Goal: Transaction & Acquisition: Purchase product/service

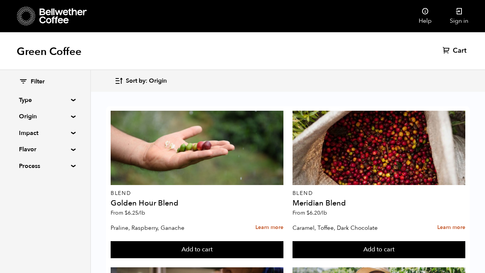
scroll to position [381, 0]
click at [464, 12] on link "Sign in" at bounding box center [459, 16] width 37 height 32
click at [451, 49] on span "Cart" at bounding box center [451, 50] width 14 height 9
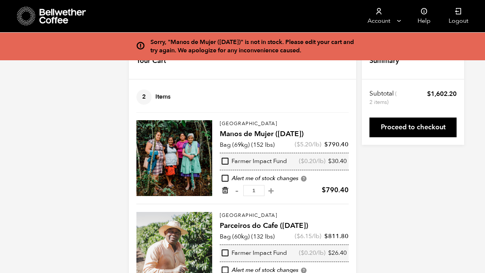
click at [226, 192] on icon "Remove from cart" at bounding box center [225, 191] width 8 height 8
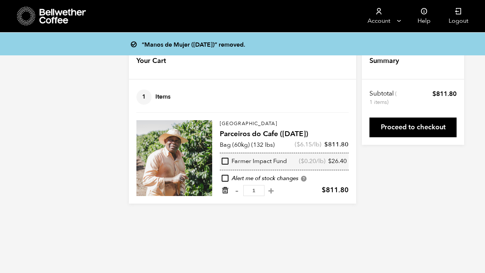
click at [226, 189] on icon "Remove from cart" at bounding box center [225, 191] width 8 height 8
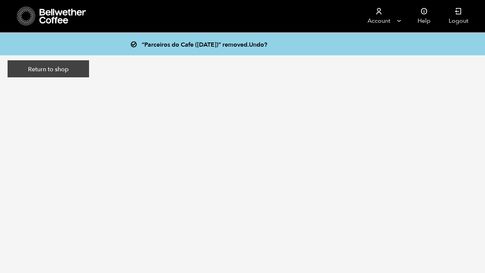
click at [42, 65] on link "Return to shop" at bounding box center [49, 68] width 82 height 17
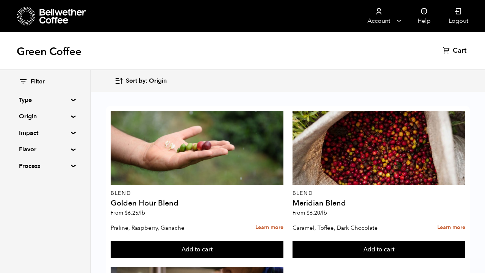
scroll to position [663, 0]
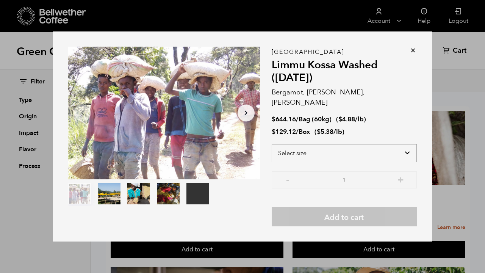
select select "bag-3"
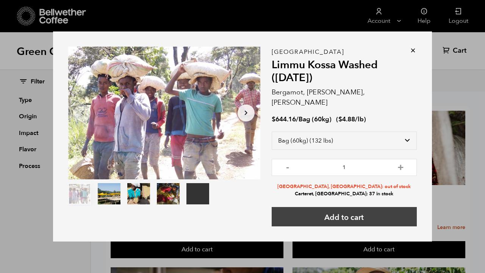
click at [339, 209] on button "Add to cart" at bounding box center [344, 216] width 145 height 19
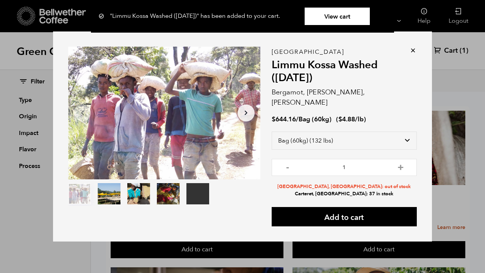
click at [412, 54] on icon at bounding box center [414, 51] width 8 height 8
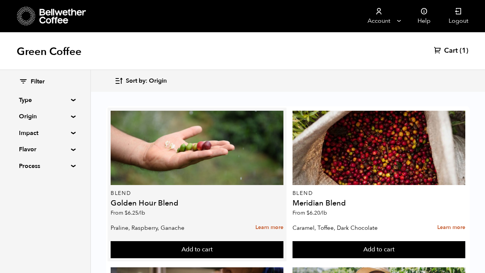
scroll to position [0, 0]
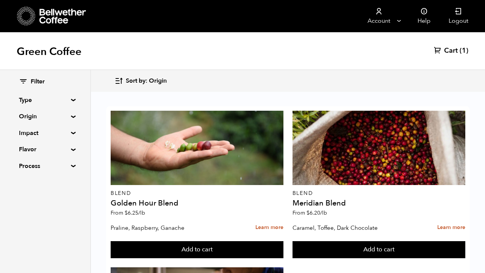
click at [451, 50] on span "Cart" at bounding box center [451, 50] width 14 height 9
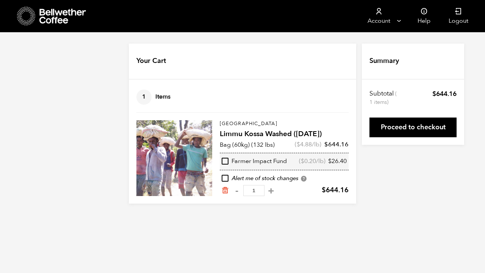
click at [55, 17] on icon at bounding box center [62, 16] width 47 height 15
click at [55, 20] on icon at bounding box center [62, 16] width 47 height 15
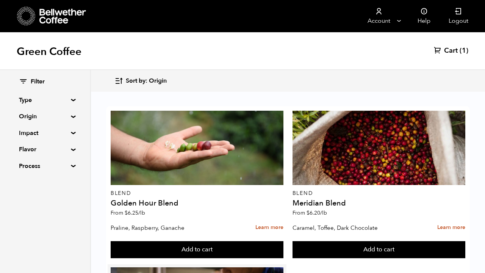
scroll to position [289, 0]
